Goal: Information Seeking & Learning: Understand process/instructions

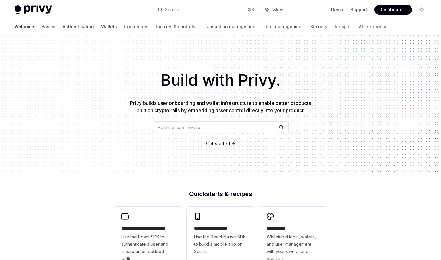
click at [221, 128] on div "Help me learn how to…" at bounding box center [221, 127] width 136 height 12
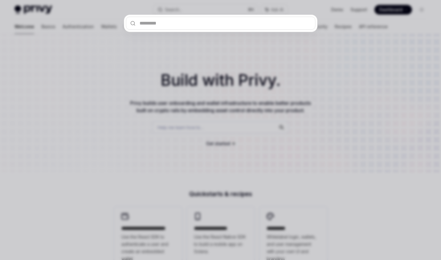
click at [253, 158] on div at bounding box center [220, 130] width 441 height 260
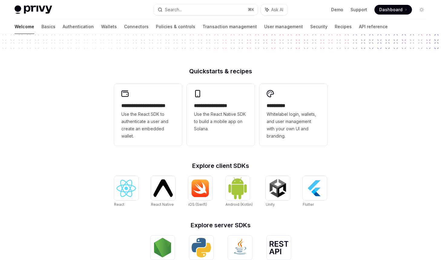
scroll to position [195, 0]
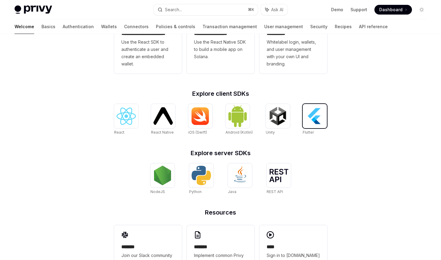
click at [312, 118] on img at bounding box center [314, 115] width 19 height 19
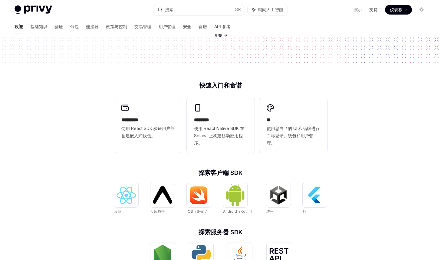
scroll to position [112, 0]
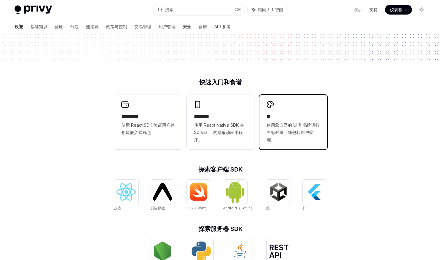
click at [285, 143] on span "使用您自己的 UI 和品牌进行白标登录、钱包和用户管理。" at bounding box center [293, 133] width 53 height 22
type textarea "*"
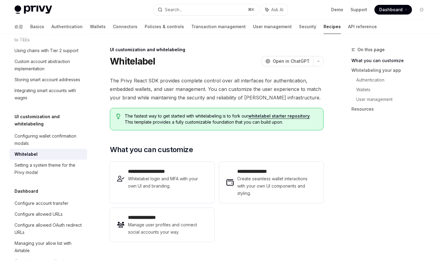
scroll to position [206, 0]
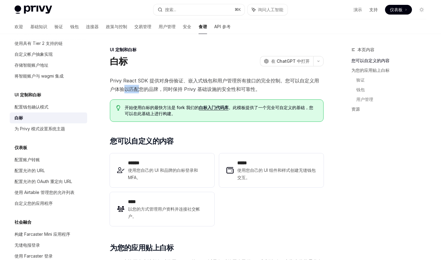
drag, startPoint x: 121, startPoint y: 88, endPoint x: 137, endPoint y: 89, distance: 15.5
click at [136, 89] on font "Privy React SDK 提供对身份验证、嵌入式钱包和用户管理所有接口的完全控制。您可以自定义用户体验以匹配您的品牌，同时保持 Privy 基础设施的安…" at bounding box center [214, 85] width 209 height 15
click at [138, 93] on span "Privy React SDK 提供对身份验证、嵌入式钱包和用户管理所有接口的完全控制。您可以自定义用户体验以匹配您的品牌，同时保持 Privy 基础设施的安…" at bounding box center [217, 84] width 214 height 17
drag, startPoint x: 178, startPoint y: 89, endPoint x: 200, endPoint y: 89, distance: 21.8
click at [200, 89] on font "Privy React SDK 提供对身份验证、嵌入式钱包和用户管理所有接口的完全控制。您可以自定义用户体验以匹配您的品牌，同时保持 Privy 基础设施的安…" at bounding box center [214, 85] width 209 height 15
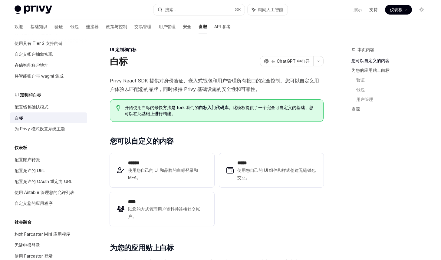
click at [200, 90] on font "Privy React SDK 提供对身份验证、嵌入式钱包和用户管理所有接口的完全控制。您可以自定义用户体验以匹配您的品牌，同时保持 Privy 基础设施的安…" at bounding box center [214, 85] width 209 height 15
drag, startPoint x: 177, startPoint y: 107, endPoint x: 195, endPoint y: 107, distance: 17.3
click at [192, 107] on font "开始使用白标的最快方法是 fork 我们的" at bounding box center [162, 107] width 74 height 5
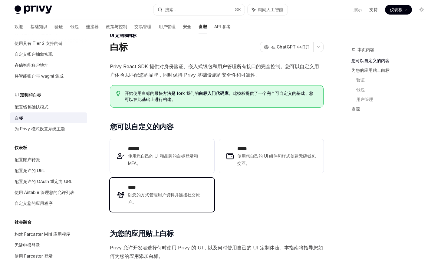
scroll to position [0, 0]
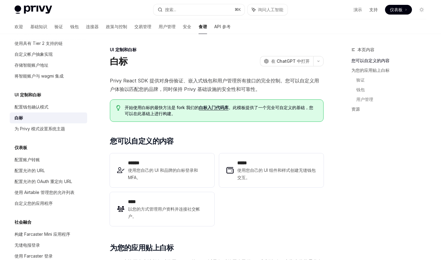
click at [212, 107] on font "白标入门代码库" at bounding box center [214, 107] width 30 height 5
click at [291, 58] on span "在 ChatGPT 中打开" at bounding box center [290, 61] width 38 height 6
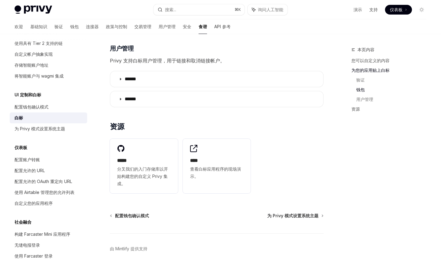
scroll to position [792, 0]
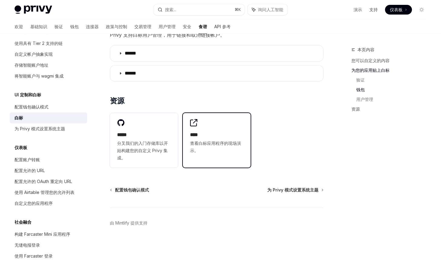
click at [198, 134] on font "****" at bounding box center [194, 134] width 8 height 5
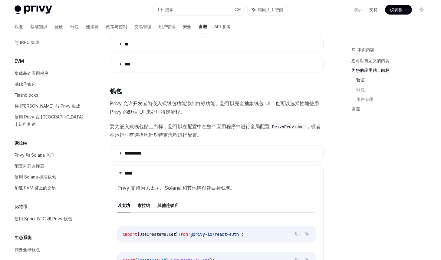
scroll to position [355, 0]
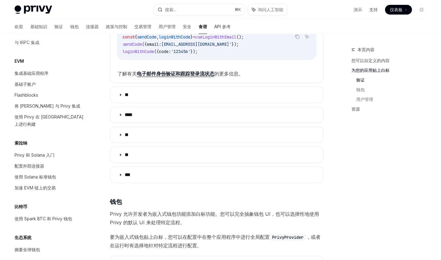
type textarea "*"
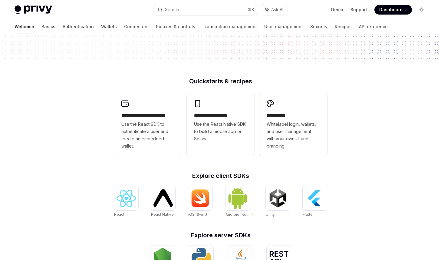
scroll to position [112, 0]
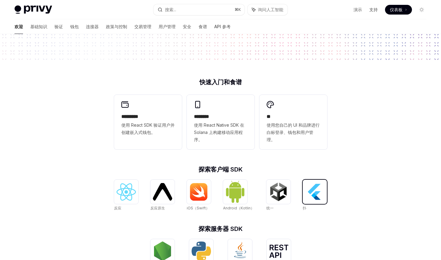
click at [321, 196] on img at bounding box center [314, 191] width 19 height 19
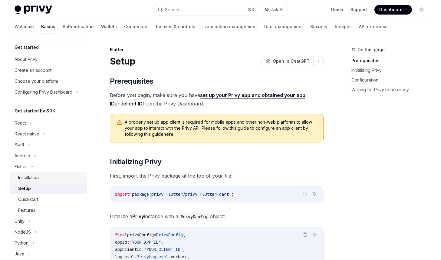
click at [37, 175] on div "Installation" at bounding box center [28, 177] width 21 height 7
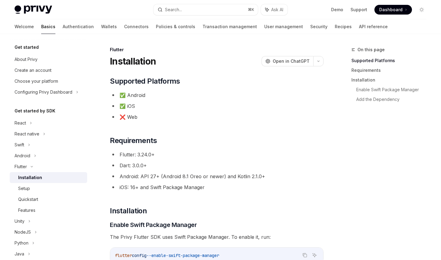
type textarea "*"
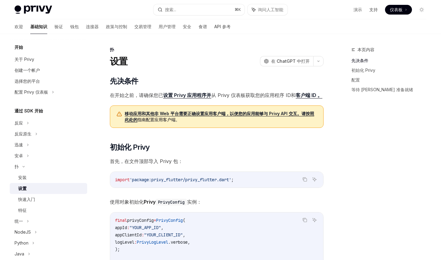
click at [291, 95] on font "和" at bounding box center [293, 95] width 5 height 6
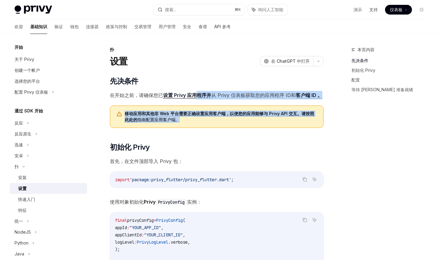
drag, startPoint x: 199, startPoint y: 122, endPoint x: 199, endPoint y: 96, distance: 25.8
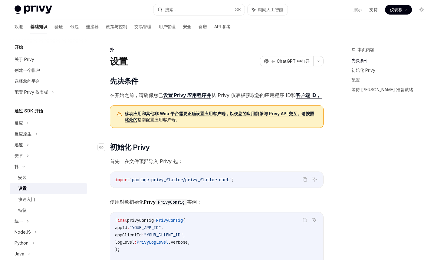
click at [202, 143] on h2 "​ 初始化 Privy" at bounding box center [217, 147] width 214 height 10
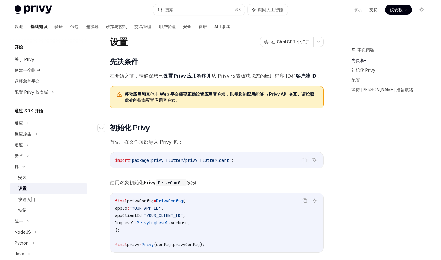
scroll to position [20, 0]
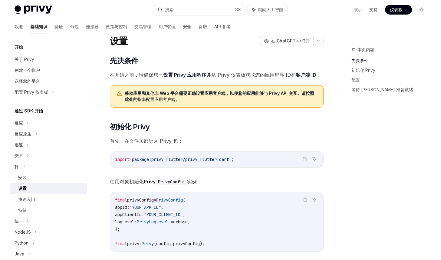
click at [203, 161] on span "'package:privy_flutter/privy_flutter.dart'" at bounding box center [181, 159] width 102 height 5
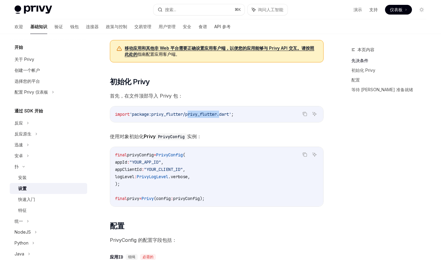
scroll to position [69, 0]
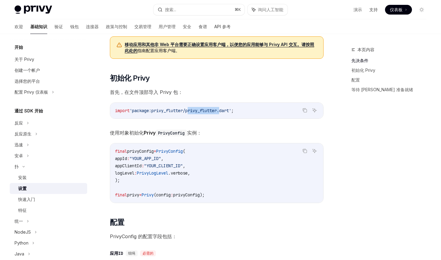
copy span "privy_flutter"
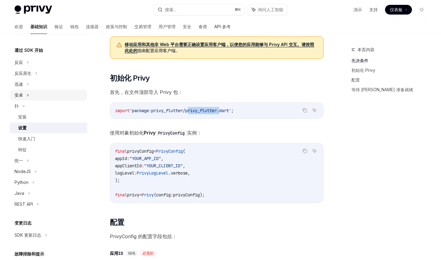
scroll to position [62, 0]
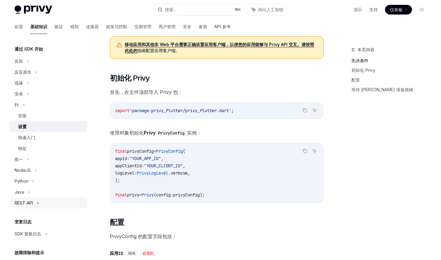
click at [27, 201] on font "REST API" at bounding box center [24, 202] width 18 height 5
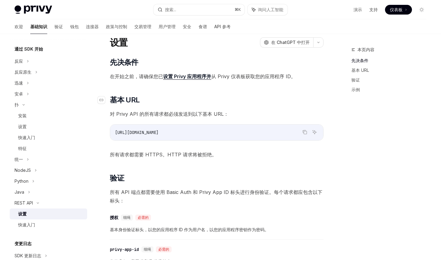
scroll to position [21, 0]
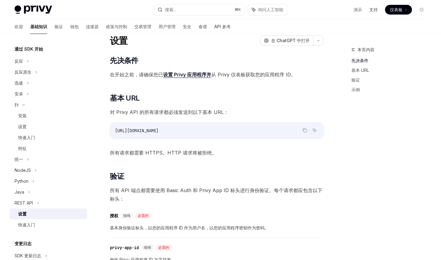
click at [223, 164] on div "​ 先决条件 在开始之前，请确保您已 设置 Privy 应用程序并 从 Privy 仪表板获取您的应用程序 ID。 ​ 基本 URL 对 Privy API …" at bounding box center [217, 256] width 214 height 400
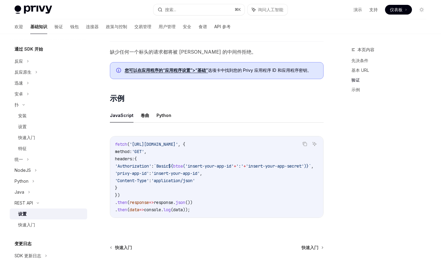
scroll to position [309, 0]
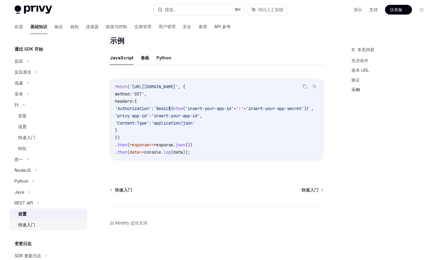
click at [26, 226] on font "快速入门" at bounding box center [26, 224] width 17 height 5
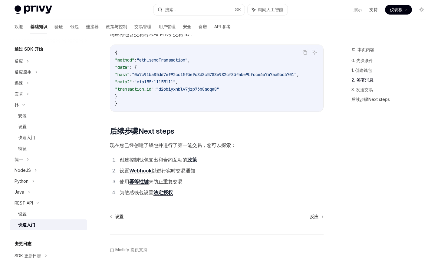
scroll to position [790, 0]
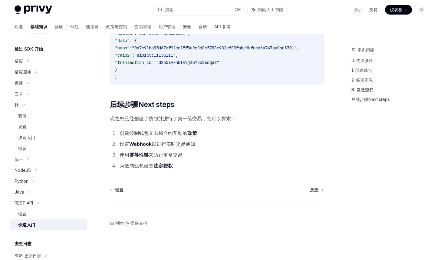
click at [181, 145] on font "以进行实时交易通知" at bounding box center [174, 144] width 44 height 6
copy ol "设置 Webhook 以进行实时交易通知"
click at [182, 151] on li "使用 幂等性键 来防止重复交易" at bounding box center [221, 155] width 206 height 8
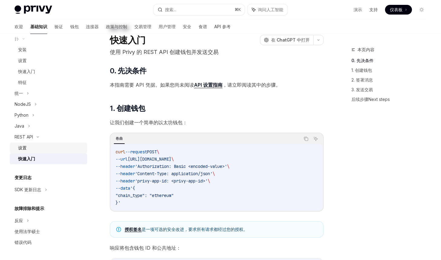
scroll to position [0, 0]
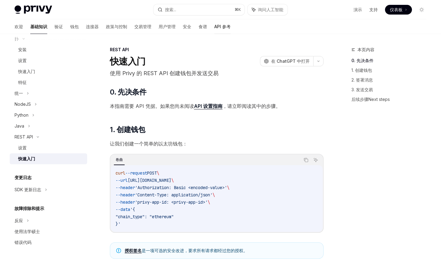
click at [215, 25] on font "API 参考" at bounding box center [223, 26] width 16 height 5
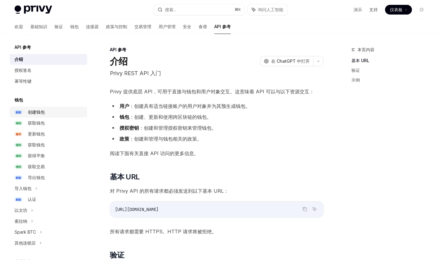
click at [47, 111] on div "创建钱包" at bounding box center [56, 111] width 56 height 7
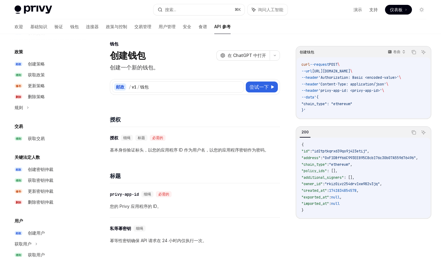
scroll to position [351, 0]
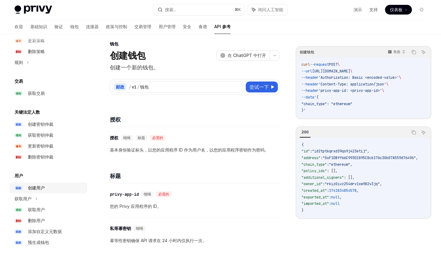
click at [46, 186] on div "创建用户" at bounding box center [56, 187] width 56 height 7
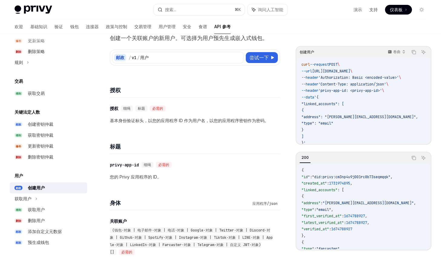
scroll to position [38, 0]
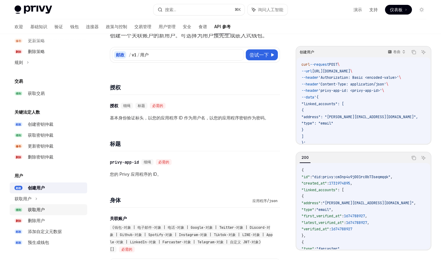
click at [56, 210] on div "获取用户" at bounding box center [56, 209] width 56 height 7
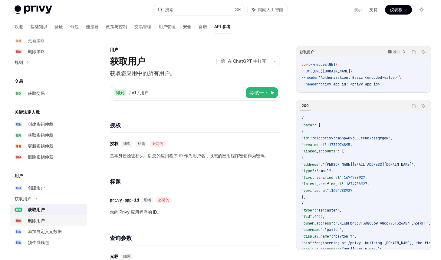
click at [50, 219] on div "删除用户" at bounding box center [56, 220] width 56 height 7
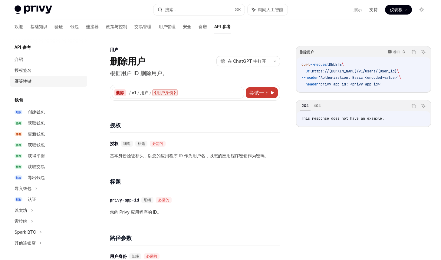
click at [33, 79] on div "幂等性键" at bounding box center [49, 81] width 69 height 7
type textarea "*"
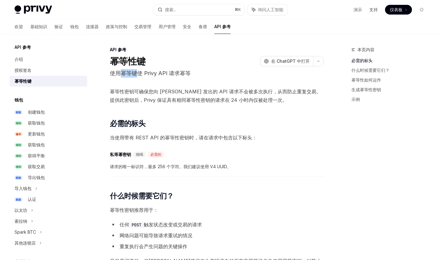
drag, startPoint x: 122, startPoint y: 72, endPoint x: 140, endPoint y: 74, distance: 17.9
click at [139, 74] on font "使用幂等键使 Privy API 请求幂等" at bounding box center [150, 73] width 81 height 6
copy font "幂等键"
click at [155, 137] on font "当使用带有 REST API 的幂等性密钥时，请在请求中包含以下标头：" at bounding box center [183, 138] width 147 height 6
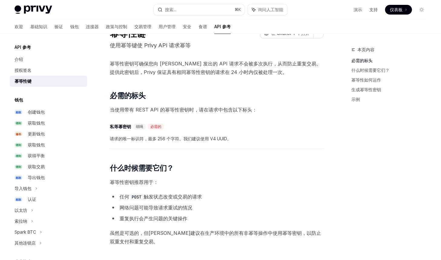
scroll to position [28, 0]
click at [193, 9] on button "搜索... ⌘ K" at bounding box center [199, 9] width 91 height 11
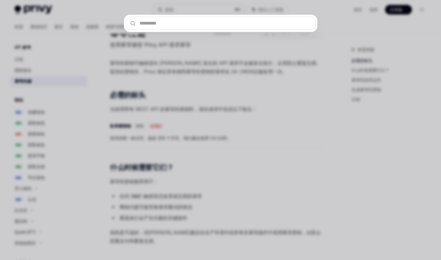
type input "********"
click at [76, 122] on div at bounding box center [220, 130] width 441 height 260
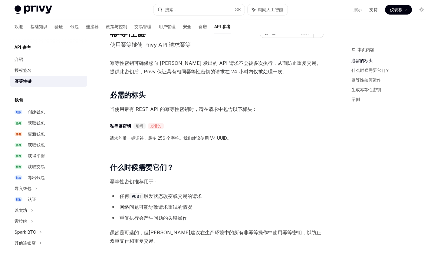
click at [76, 122] on div at bounding box center [220, 130] width 441 height 260
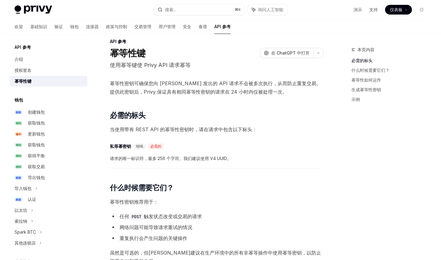
scroll to position [8, 0]
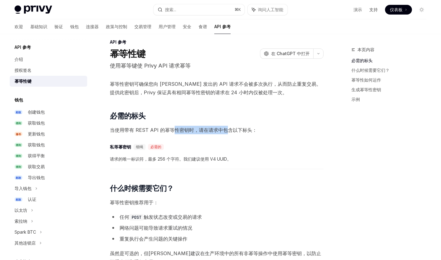
drag, startPoint x: 175, startPoint y: 130, endPoint x: 227, endPoint y: 132, distance: 52.2
click at [227, 133] on span "当使用带有 REST API 的幂等性密钥时，请在请求中包含以下标头：" at bounding box center [217, 130] width 214 height 8
click at [217, 149] on div "​ 私等幂密钥 细绳 必需的" at bounding box center [214, 146] width 208 height 7
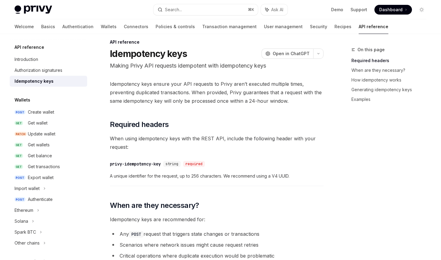
click at [236, 178] on span "A unique identifier for the request, up to 256 characters. We recommend using a…" at bounding box center [217, 175] width 214 height 7
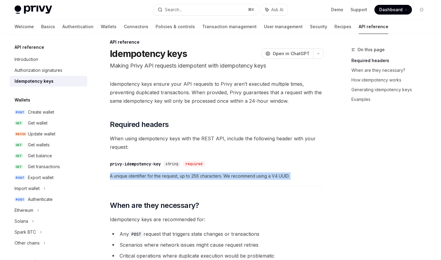
click at [236, 178] on span "A unique identifier for the request, up to 256 characters. We recommend using a…" at bounding box center [217, 175] width 214 height 7
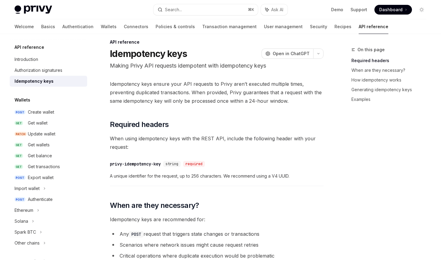
click at [303, 178] on span "A unique identifier for the request, up to 256 characters. We recommend using a…" at bounding box center [217, 175] width 214 height 7
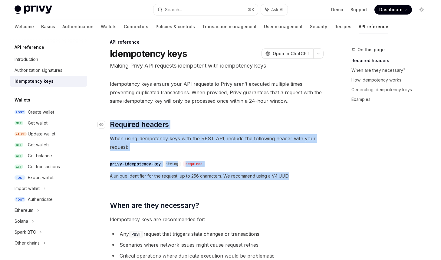
drag, startPoint x: 303, startPoint y: 178, endPoint x: 109, endPoint y: 126, distance: 200.8
copy div "​ Required headers When using idempotency keys with the REST API, include the f…"
